Goal: Task Accomplishment & Management: Use online tool/utility

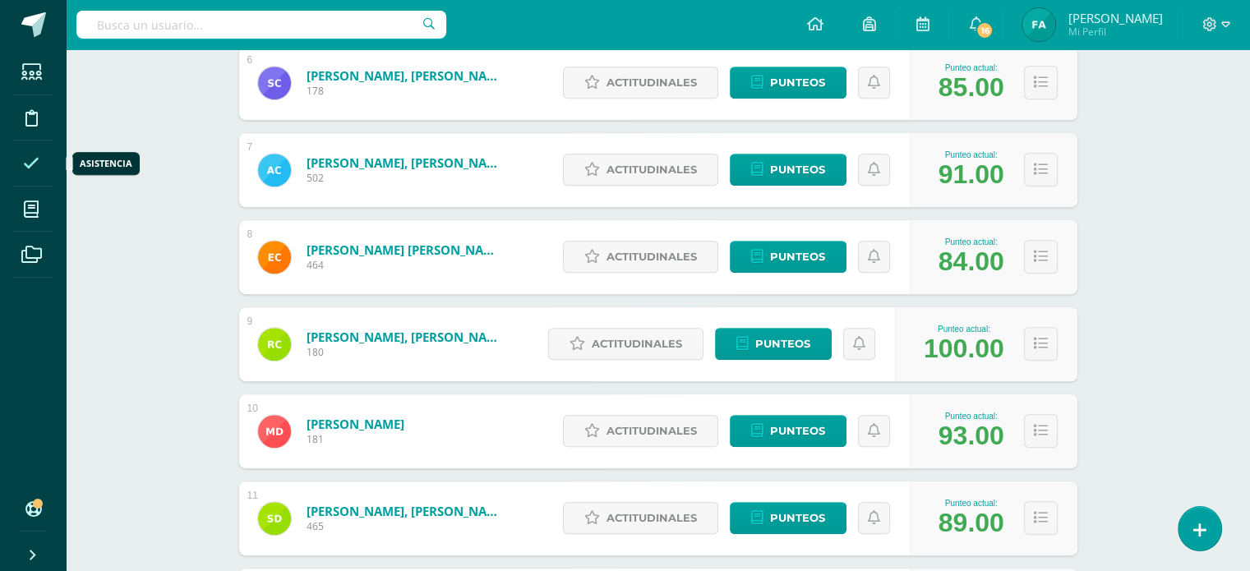
click at [34, 162] on icon at bounding box center [31, 163] width 16 height 16
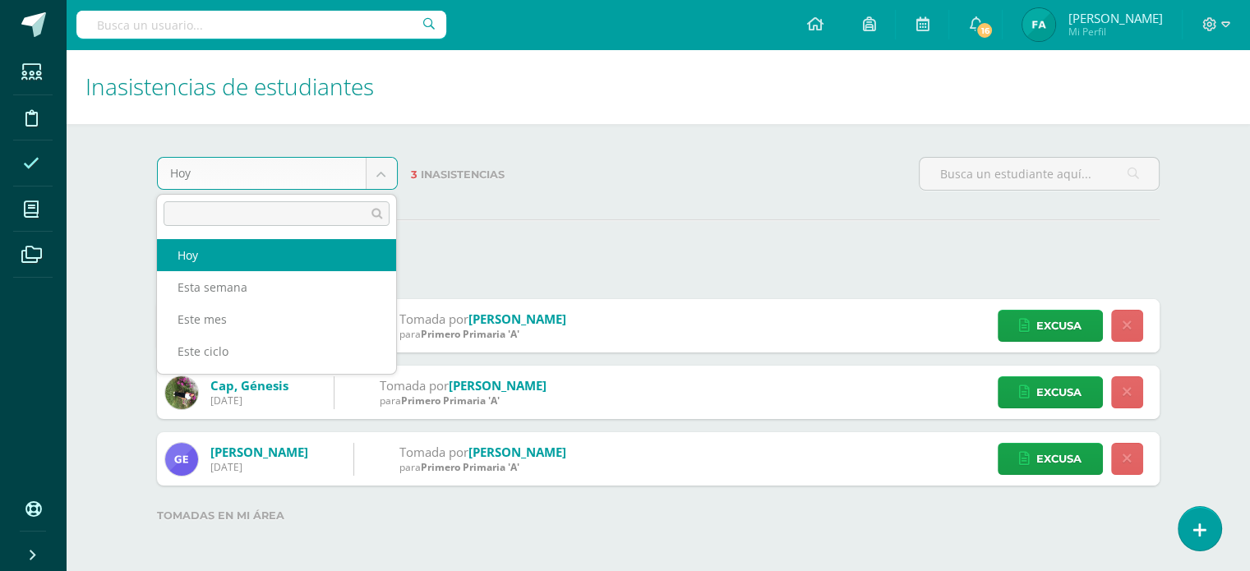
click at [379, 170] on body "Estudiantes Disciplina Asistencia Mis cursos Archivos Soporte Ayuda Reportar un…" at bounding box center [625, 289] width 1250 height 579
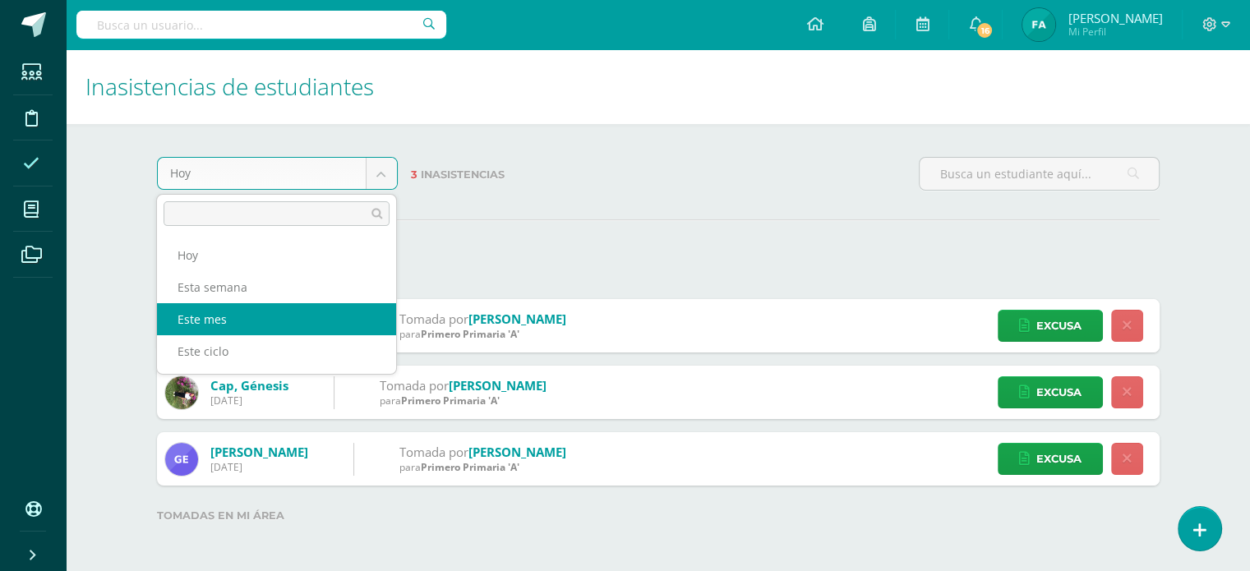
select select "month"
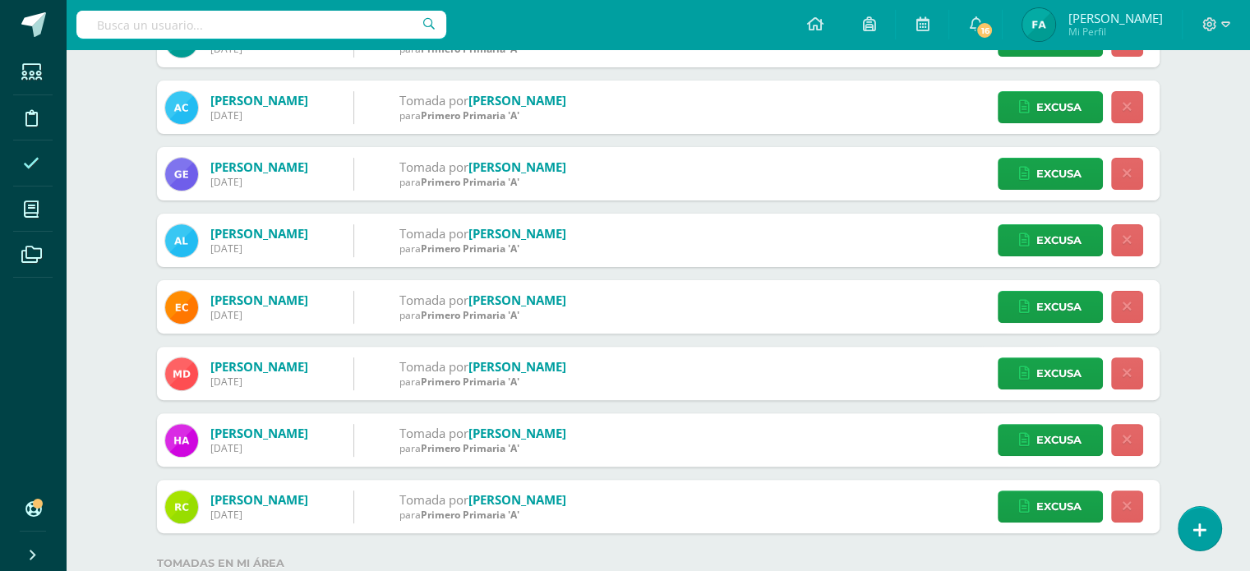
scroll to position [480, 0]
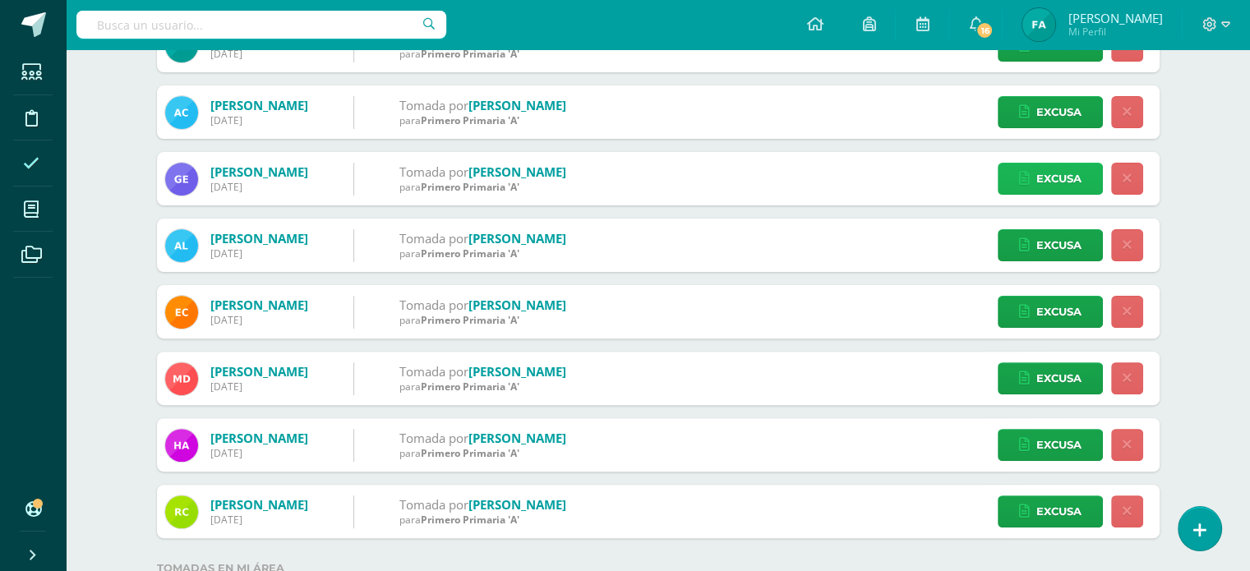
click at [1017, 177] on link "Excusa" at bounding box center [1050, 179] width 105 height 32
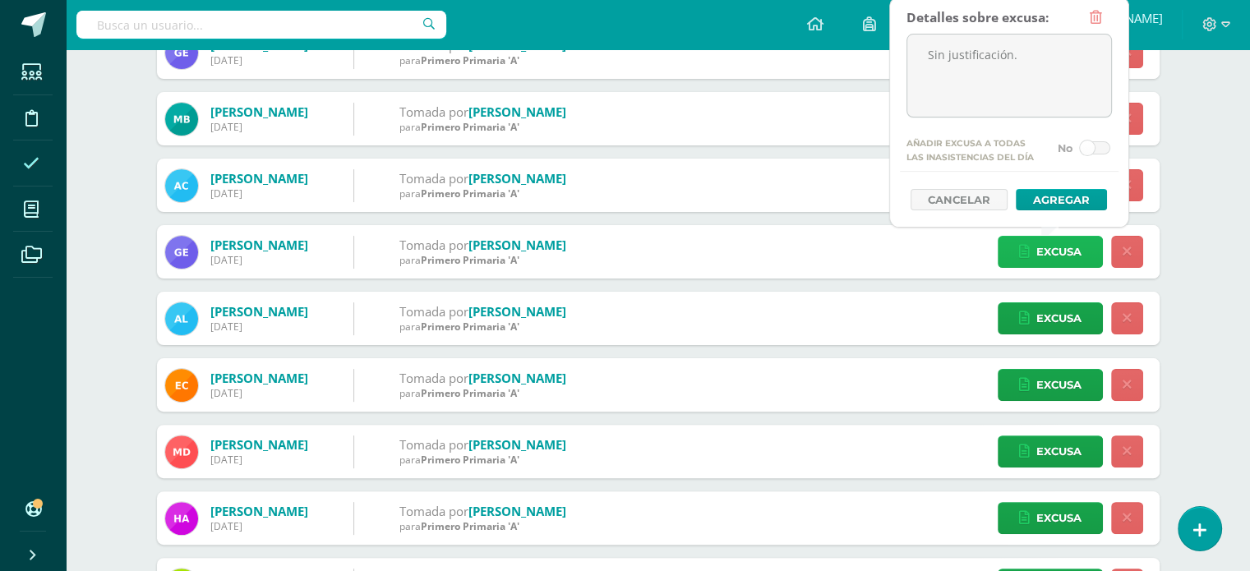
scroll to position [404, 0]
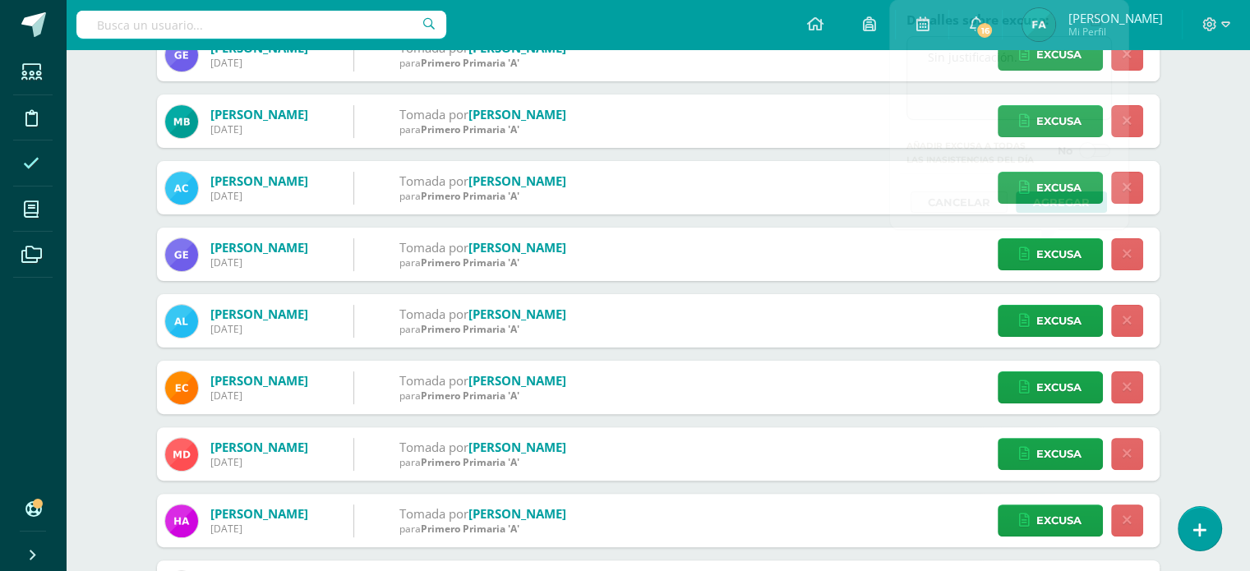
click at [1205, 276] on div "Inasistencias de estudiantes Este mes [DATE] Esta semana Este mes Este ciclo 16…" at bounding box center [658, 335] width 1184 height 1381
